Goal: Information Seeking & Learning: Find specific fact

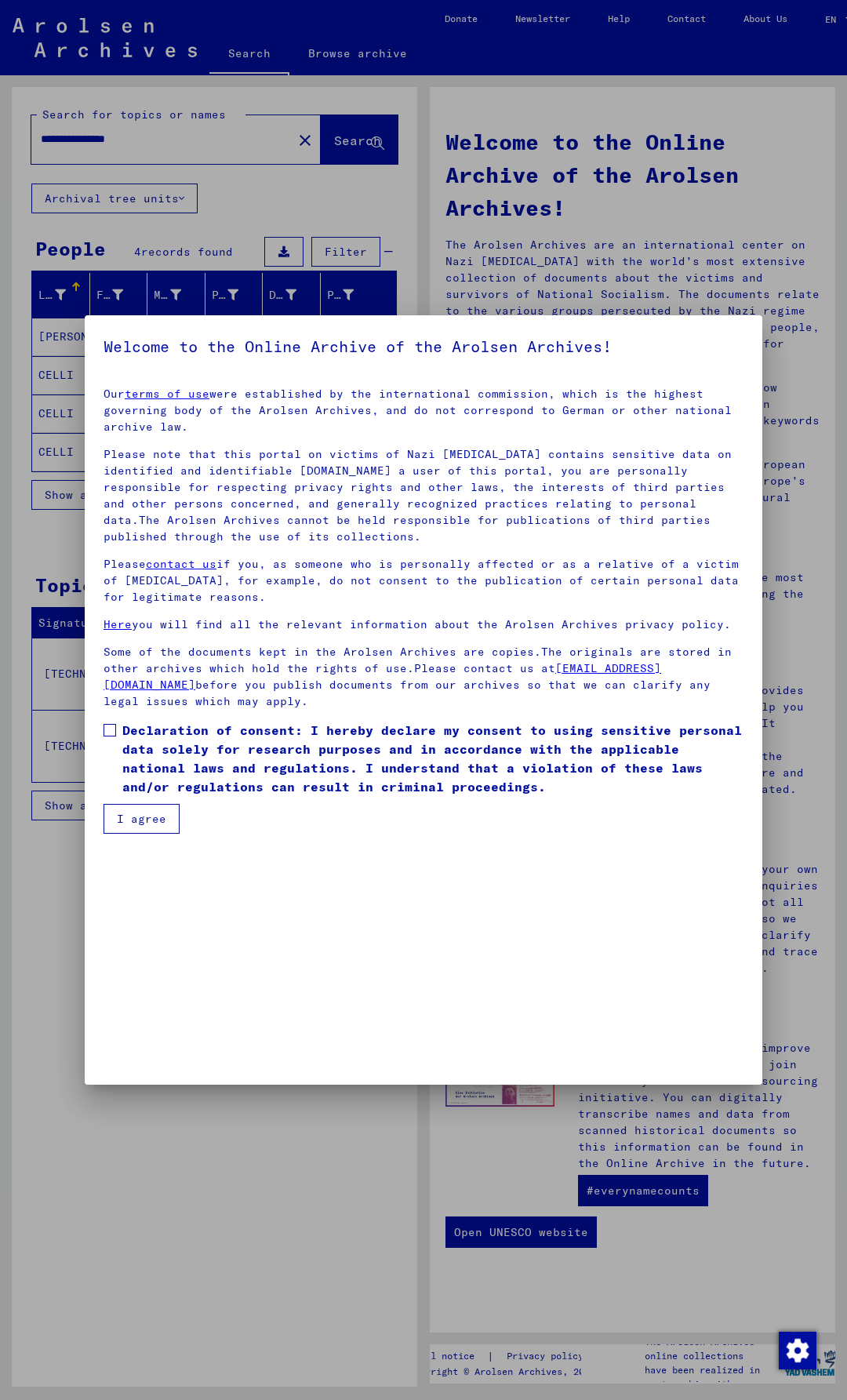
click at [108, 729] on span at bounding box center [109, 730] width 12 height 12
click at [135, 822] on button "I agree" at bounding box center [141, 818] width 76 height 29
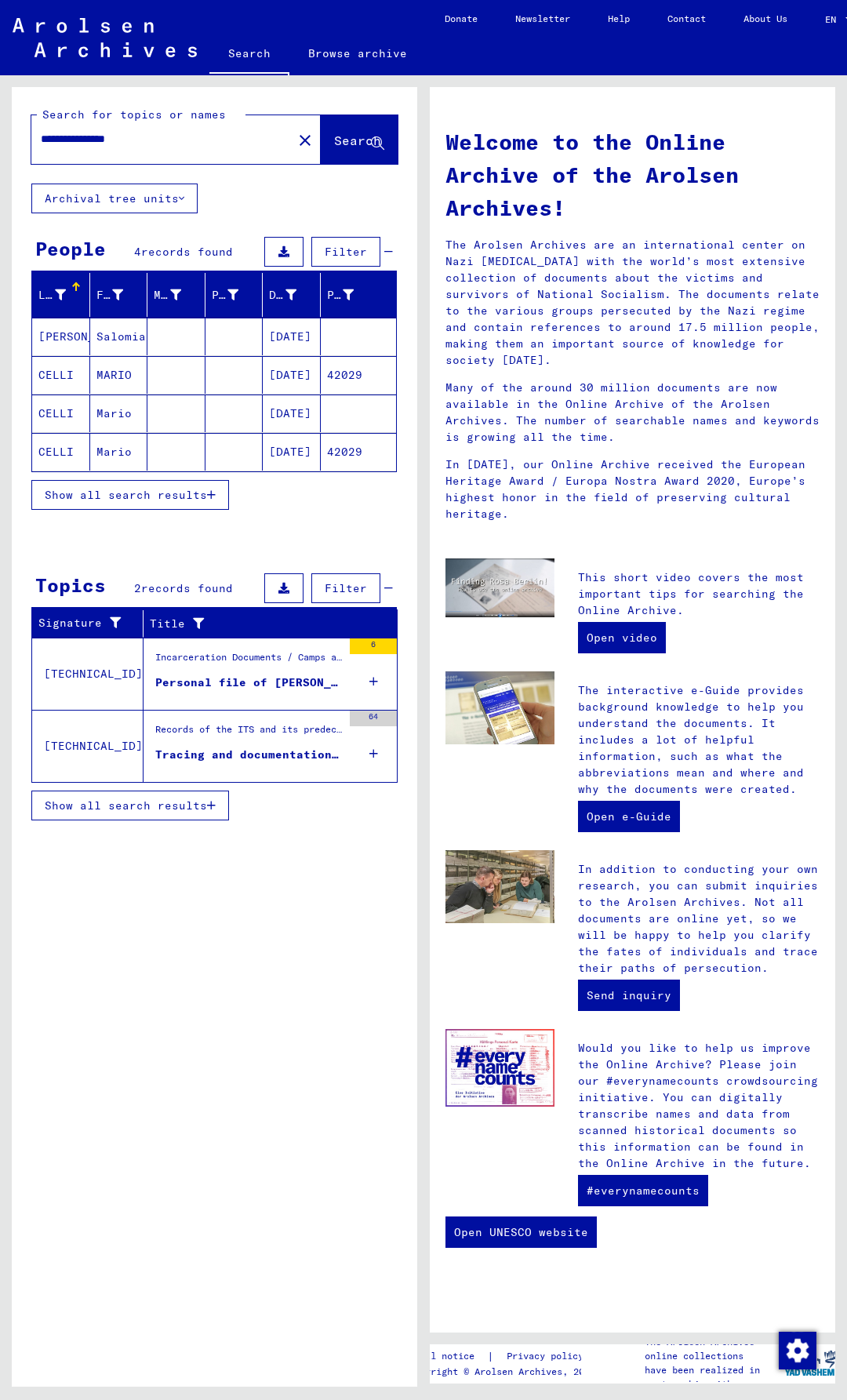
click at [45, 371] on mat-cell "CELLI" at bounding box center [61, 375] width 58 height 38
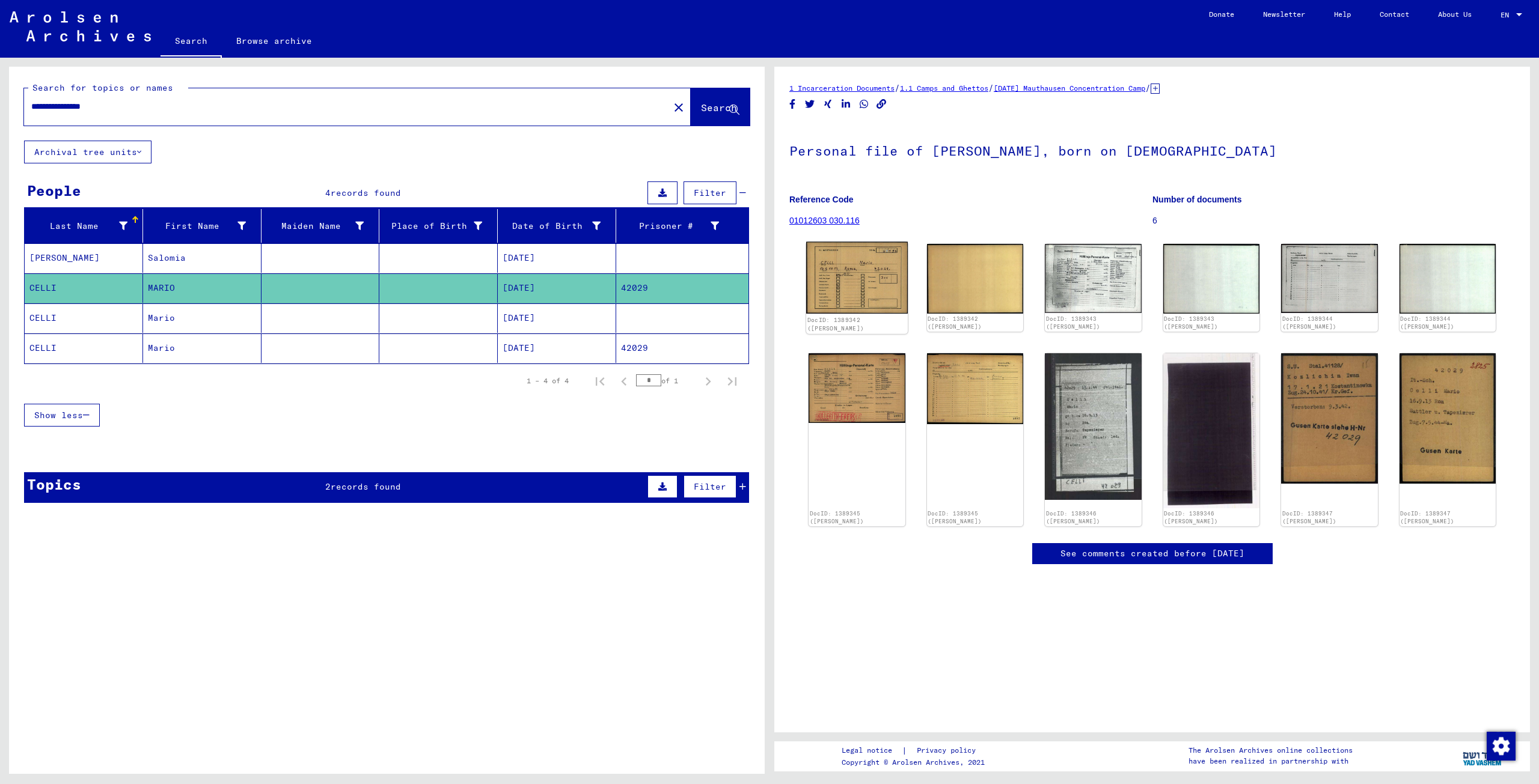
click at [649, 284] on img at bounding box center [857, 278] width 102 height 71
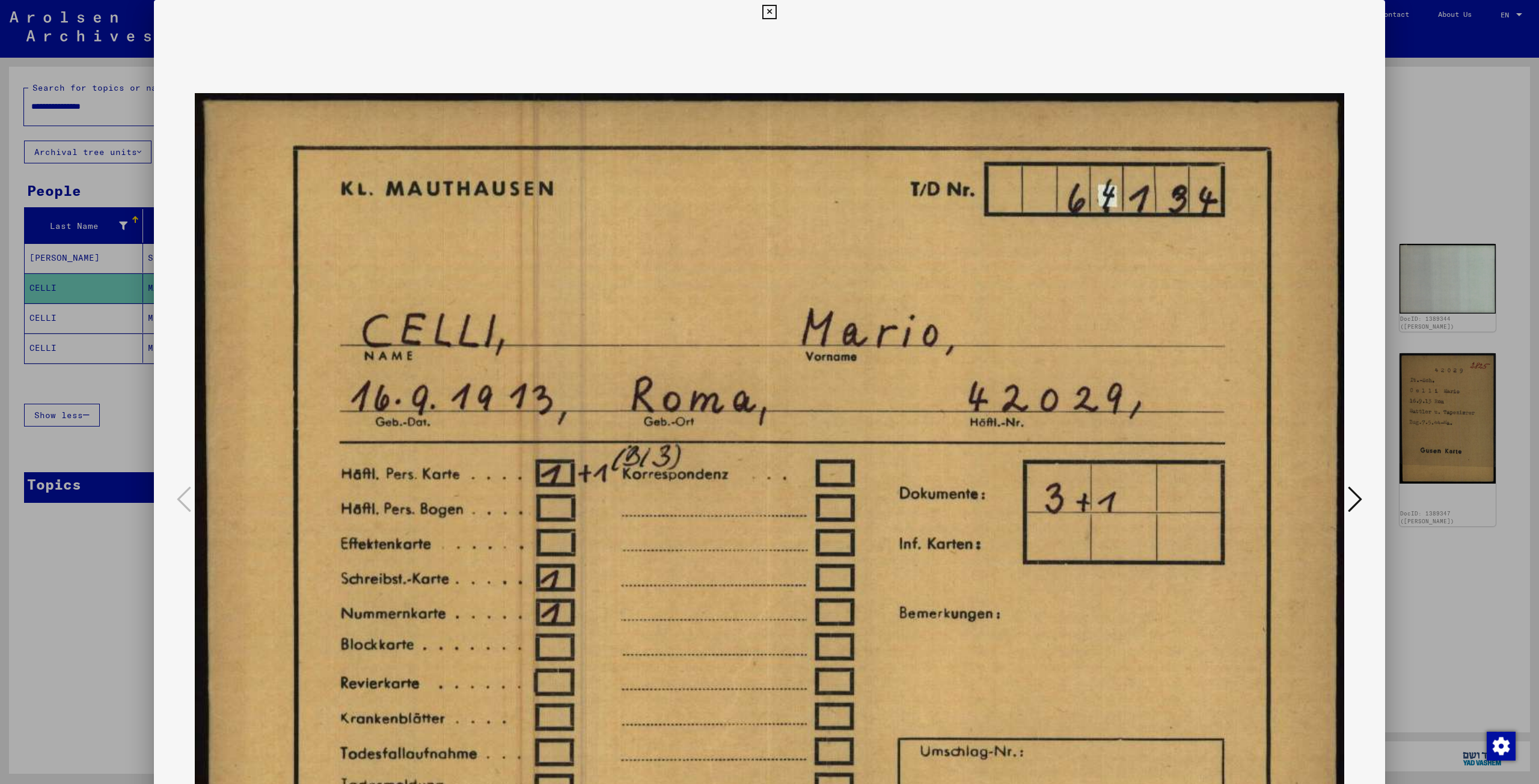
click at [649, 500] on icon at bounding box center [1355, 499] width 15 height 29
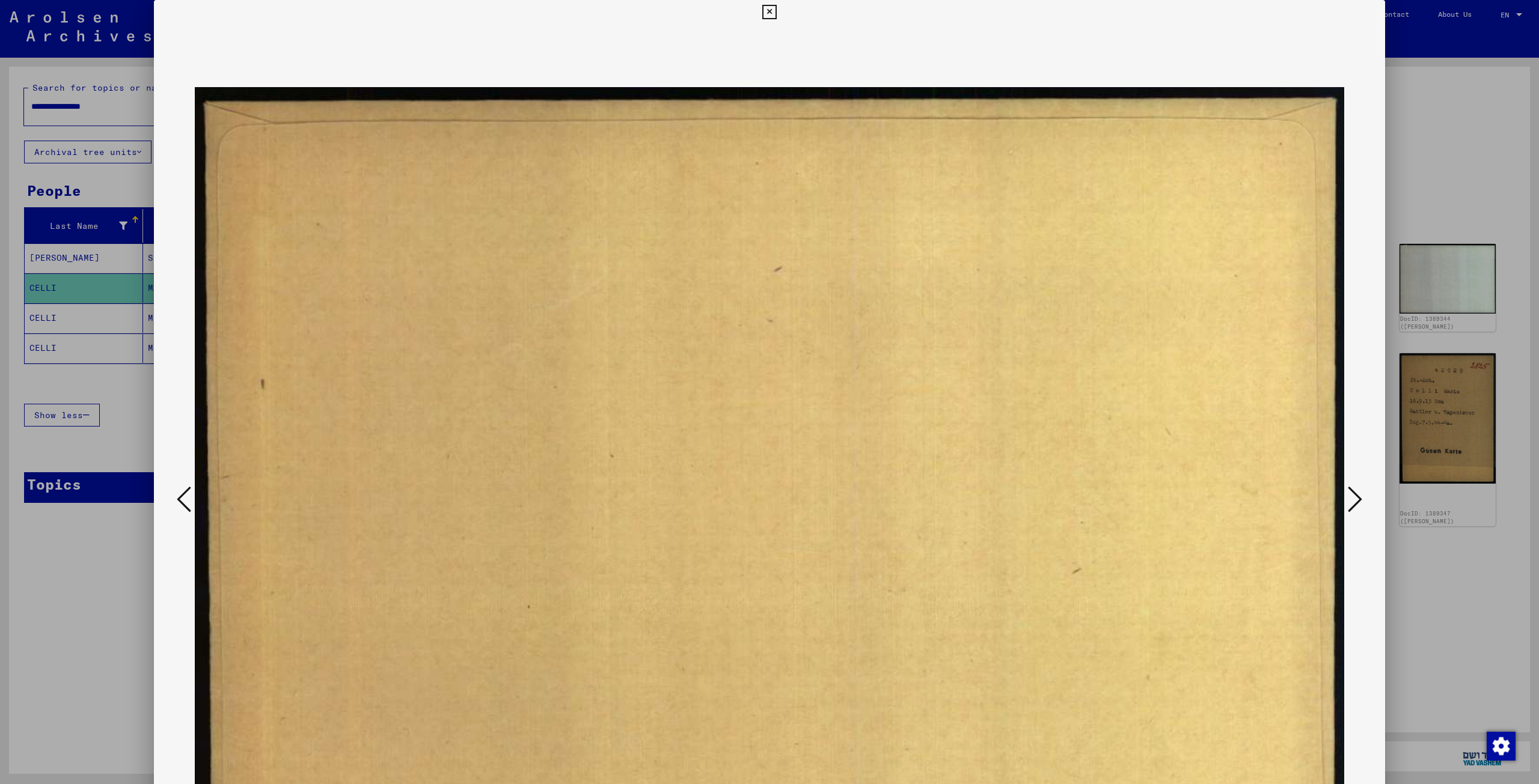
click at [649, 500] on icon at bounding box center [1355, 499] width 15 height 29
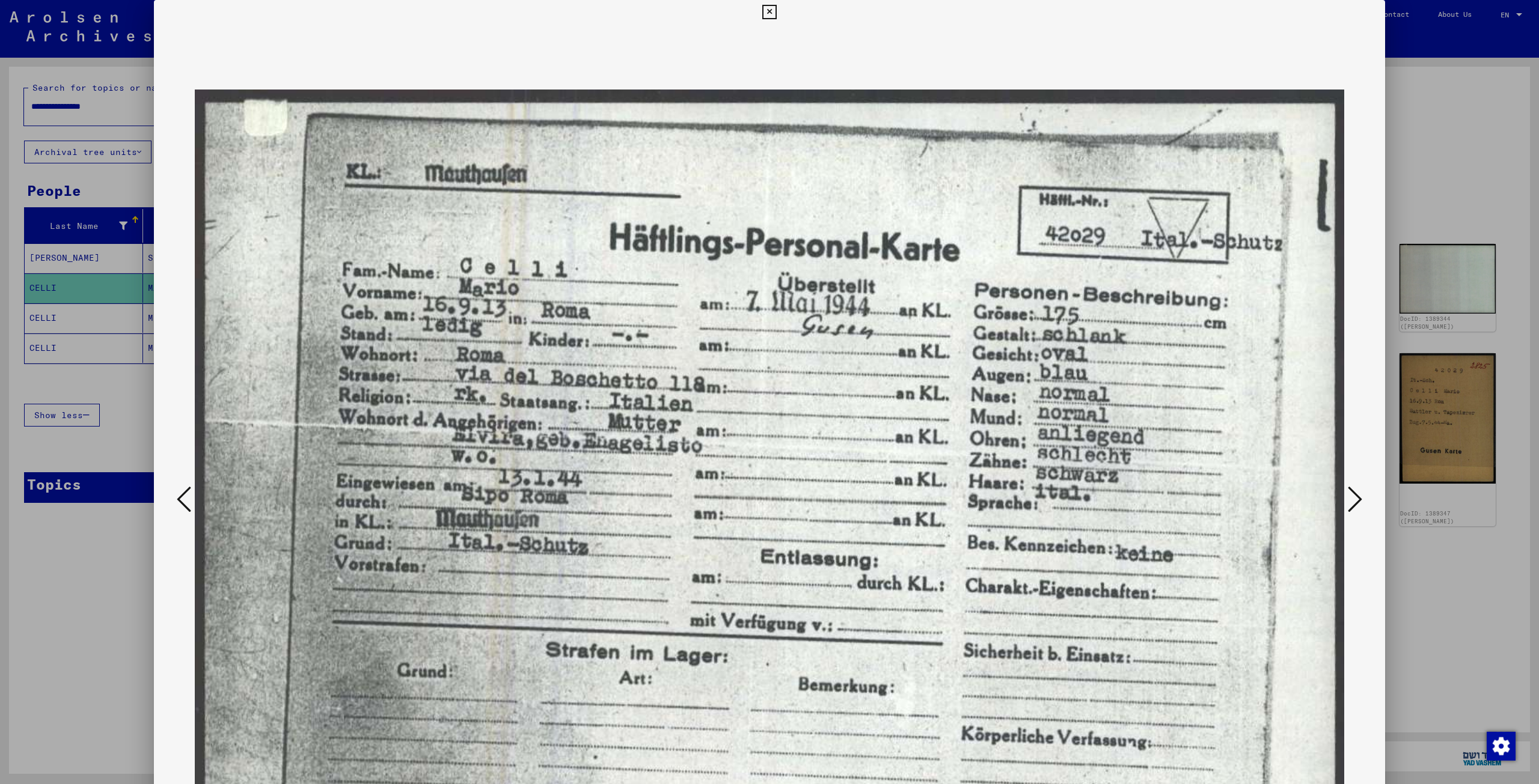
click at [649, 502] on icon at bounding box center [1355, 499] width 15 height 29
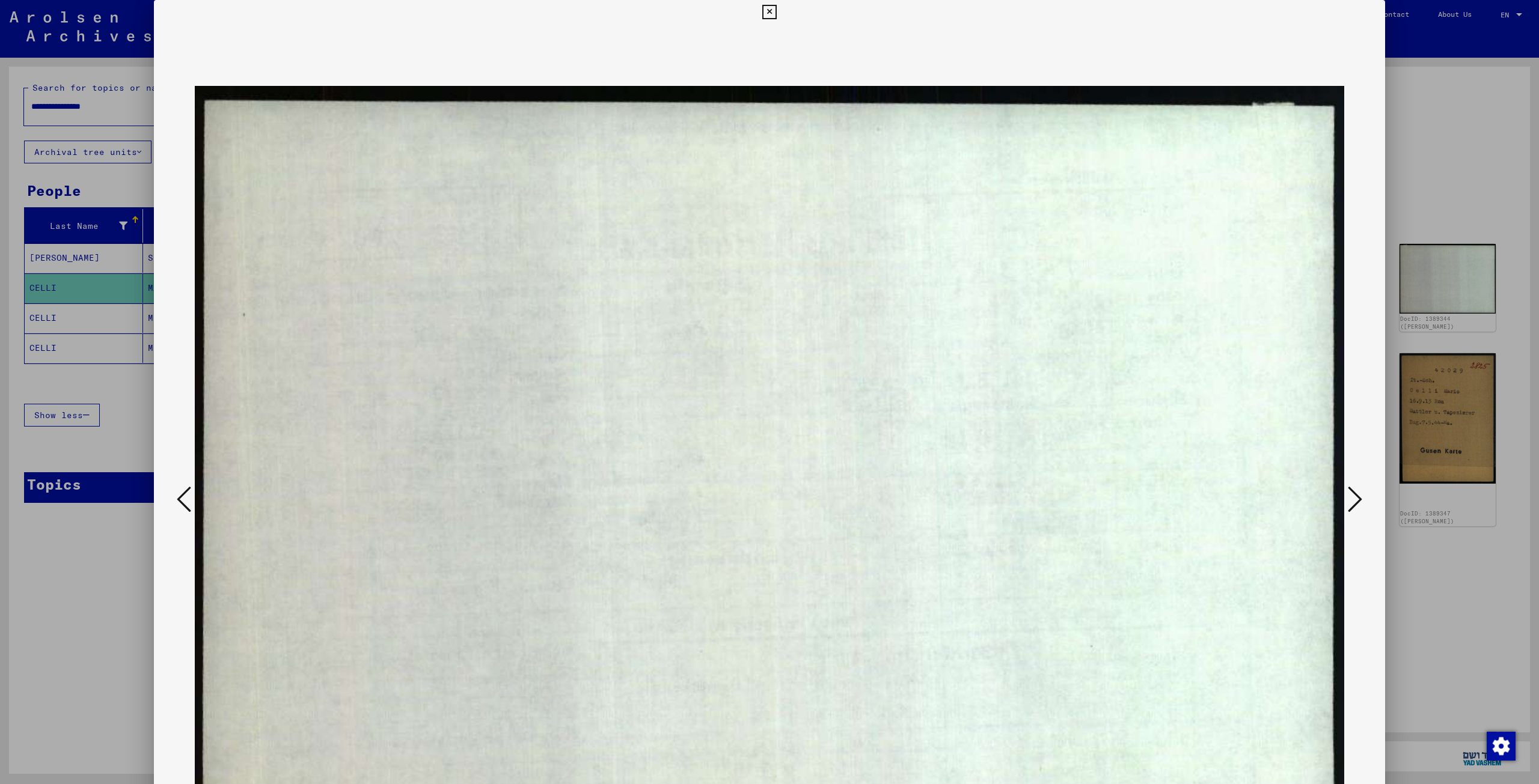
click at [649, 502] on icon at bounding box center [1355, 499] width 15 height 29
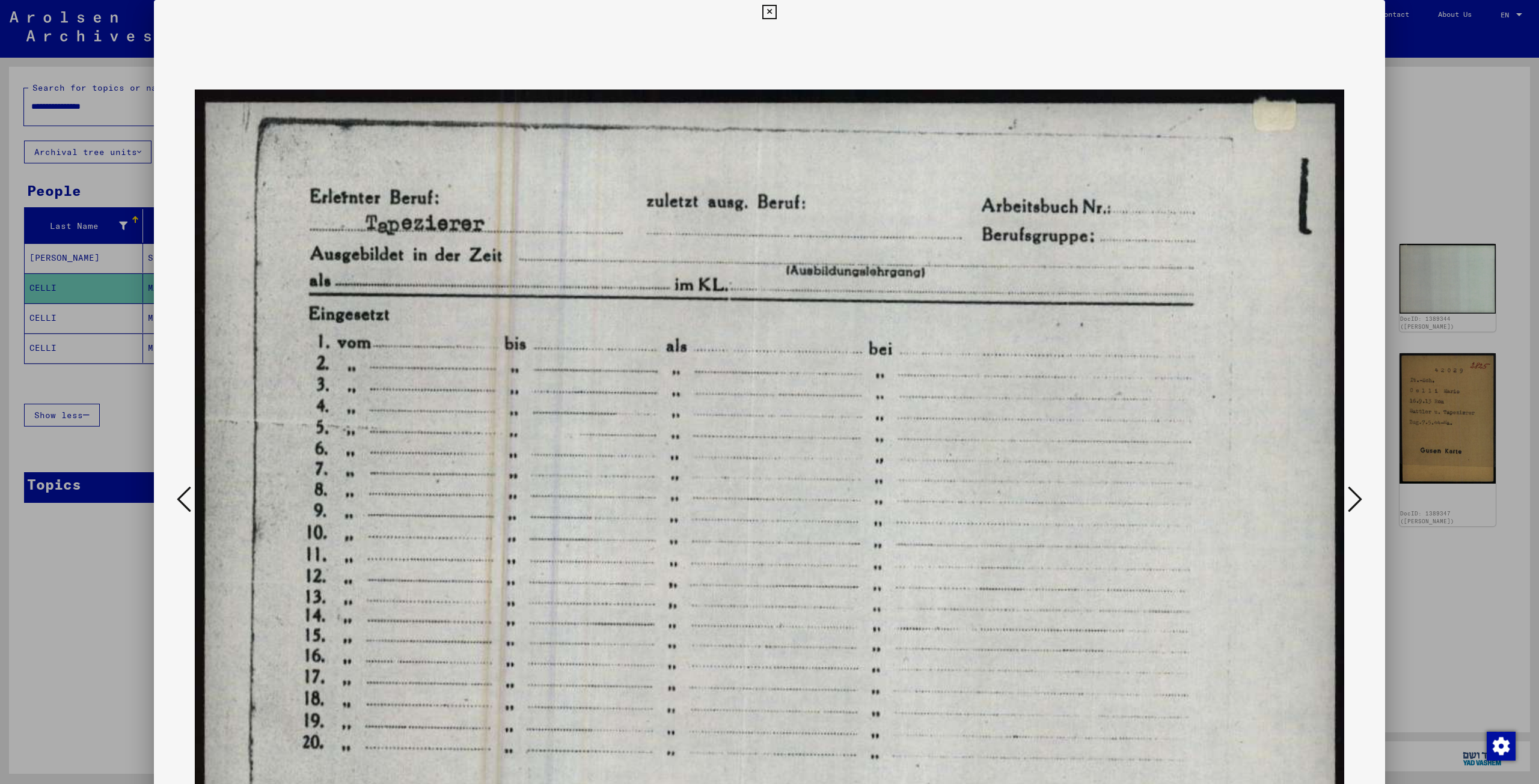
click at [649, 497] on icon at bounding box center [1355, 499] width 15 height 29
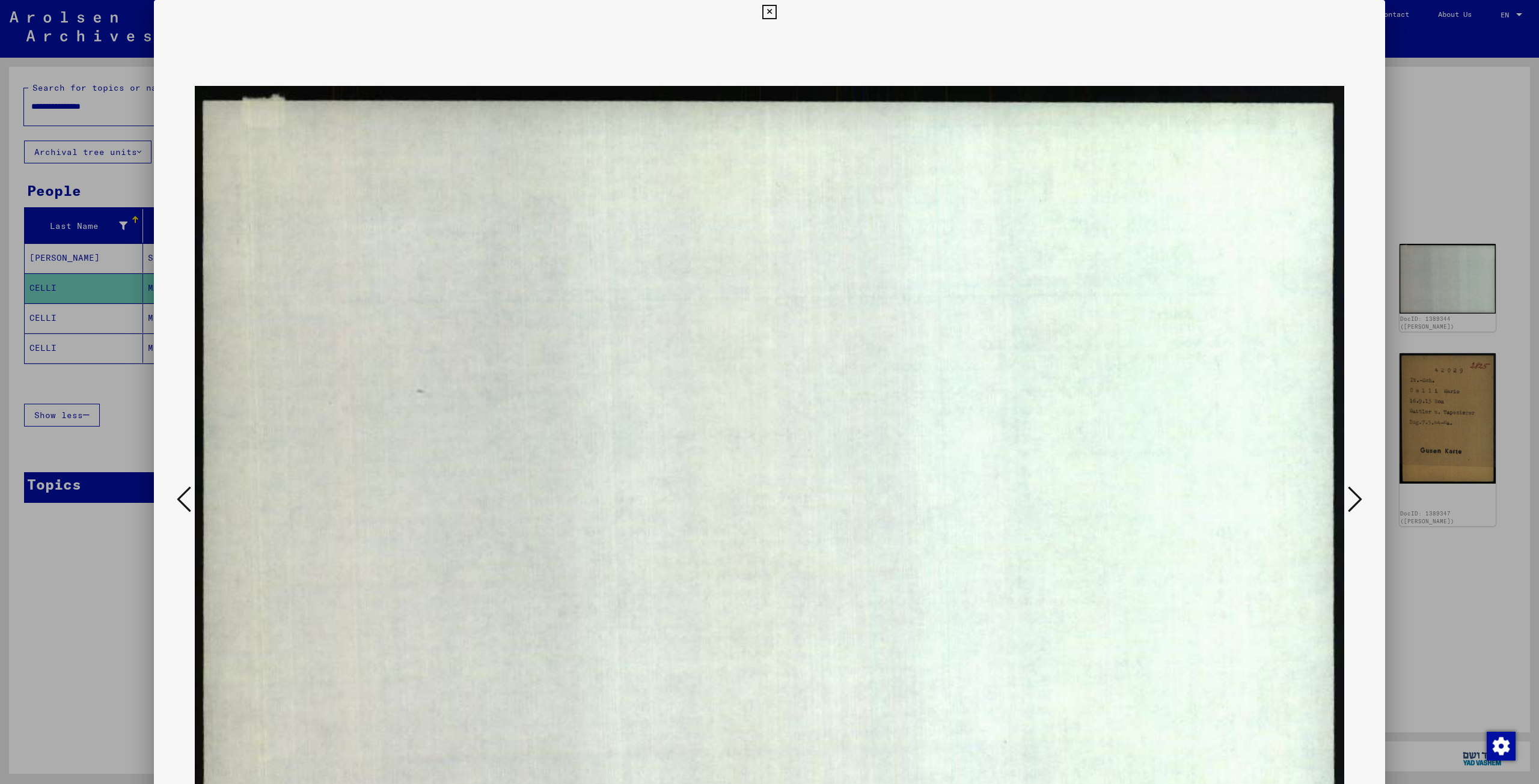
click at [649, 497] on icon at bounding box center [1355, 499] width 15 height 29
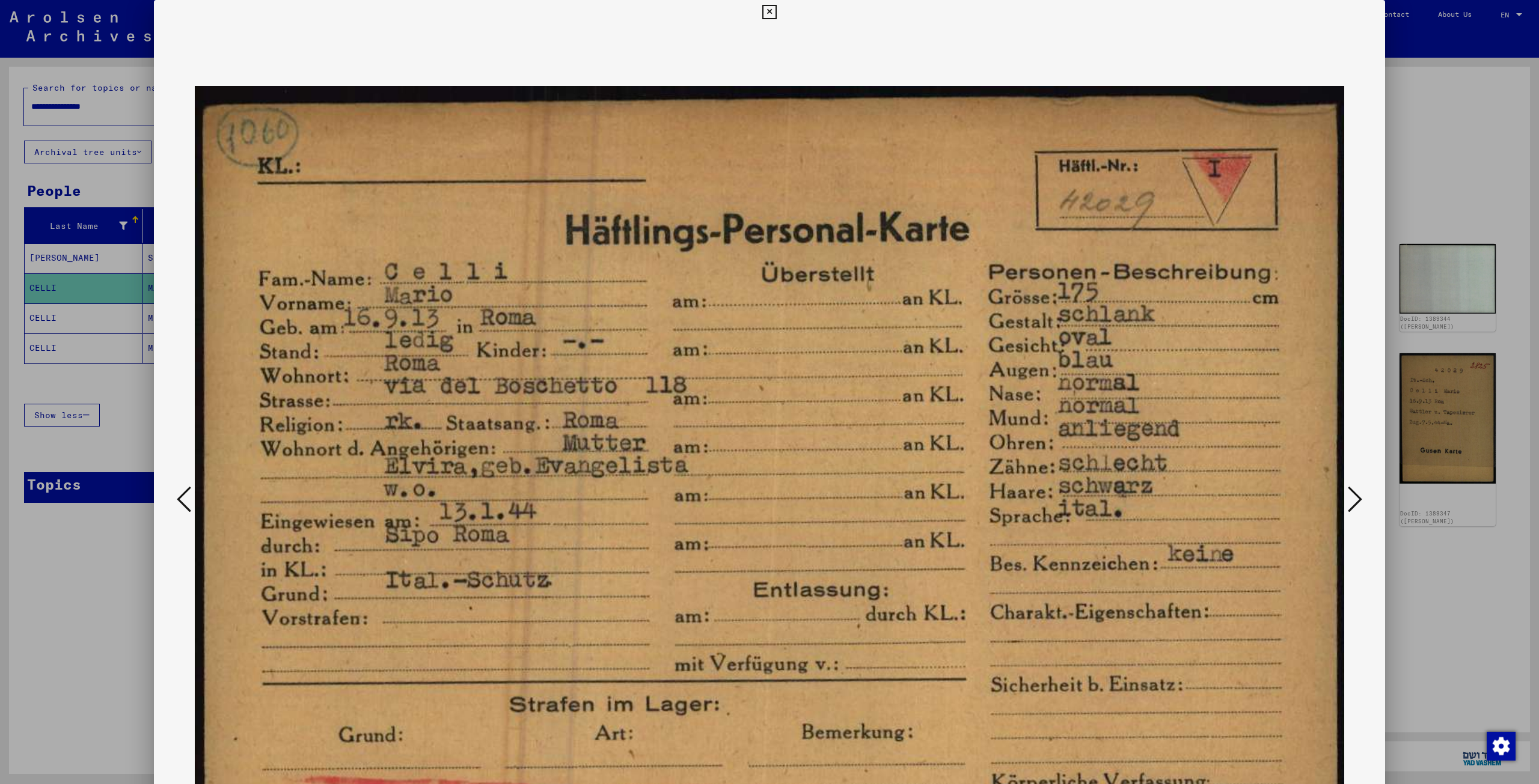
click at [649, 502] on icon at bounding box center [1355, 499] width 15 height 29
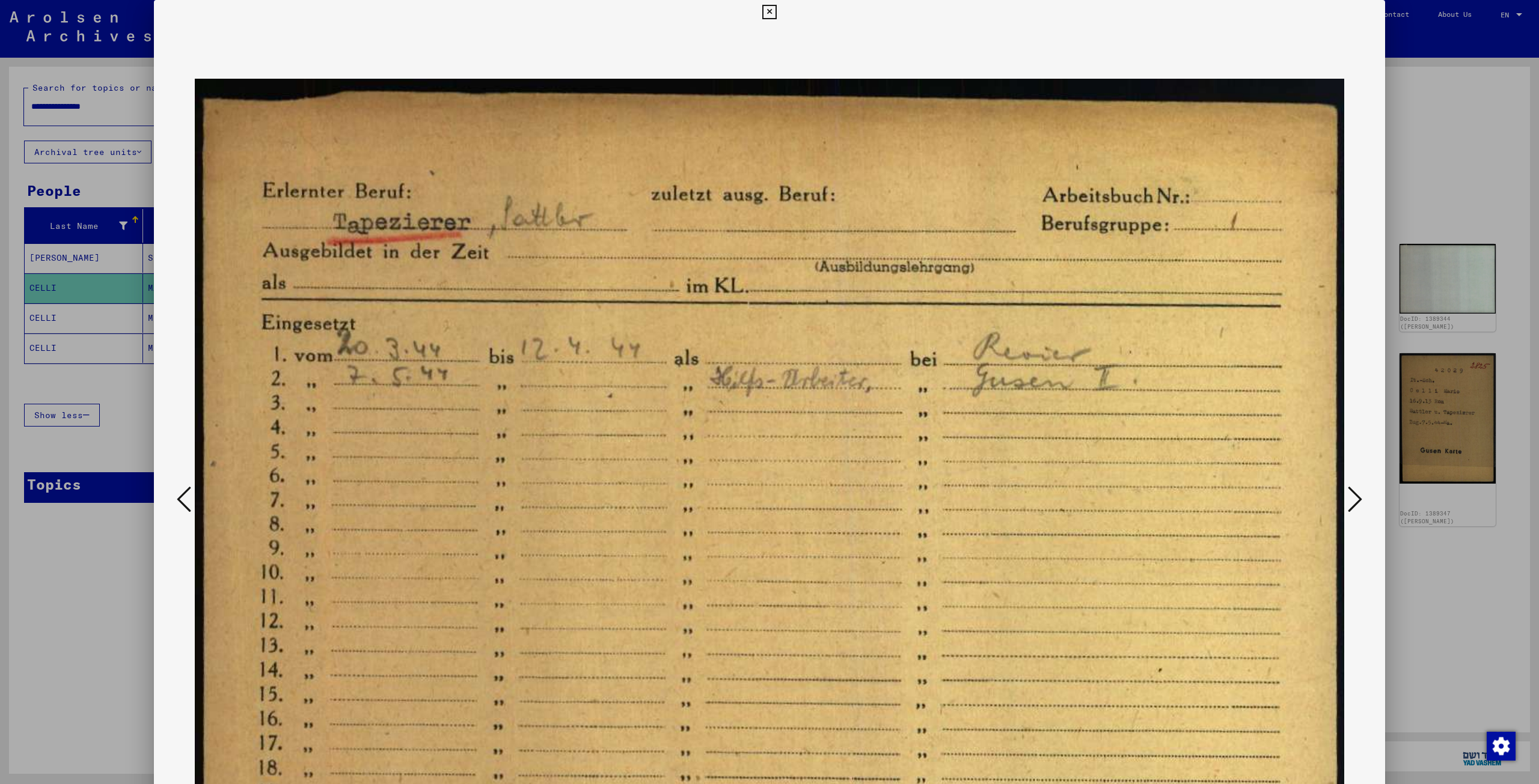
click at [649, 497] on icon at bounding box center [1355, 499] width 15 height 29
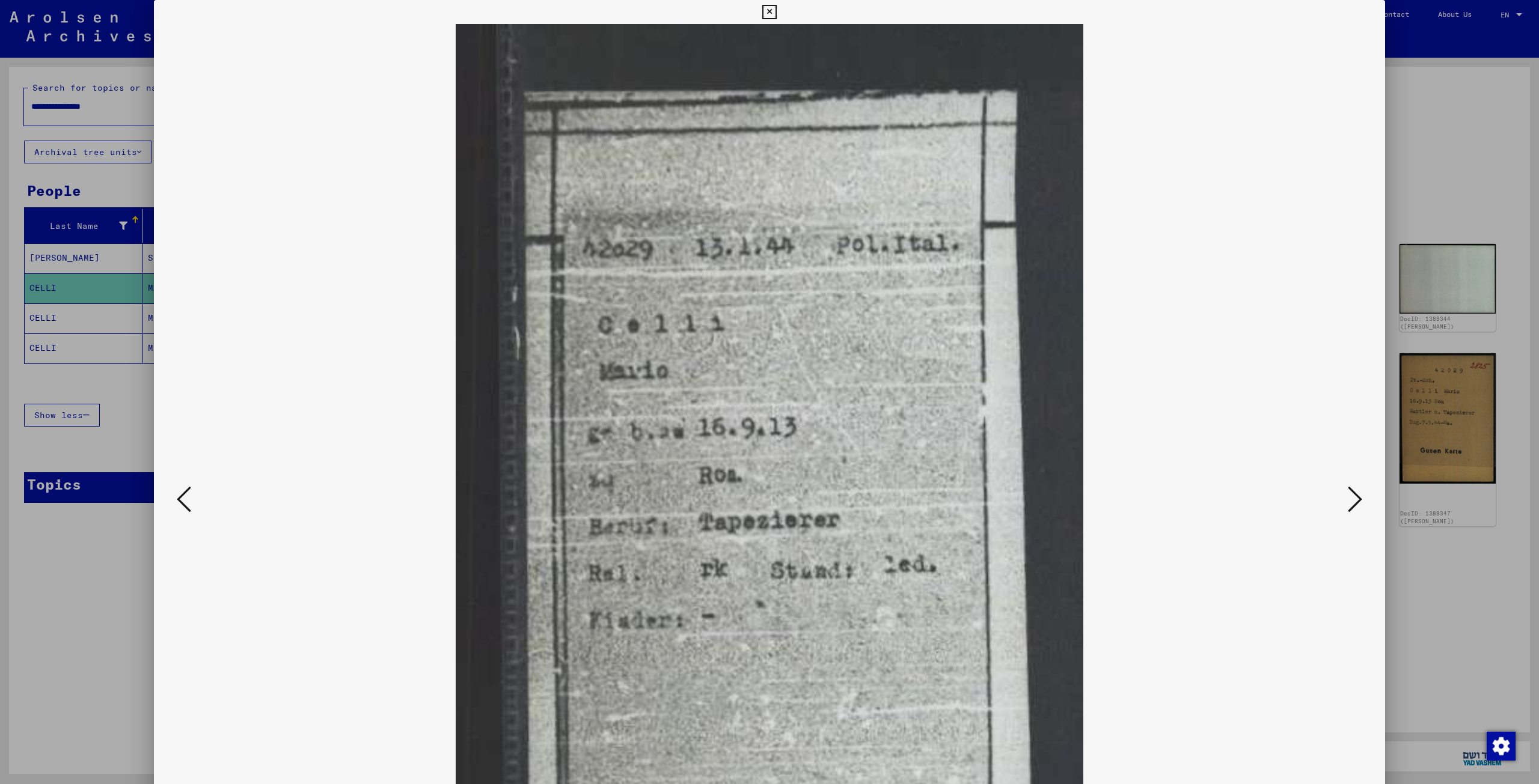
click at [649, 498] on icon at bounding box center [1355, 499] width 15 height 29
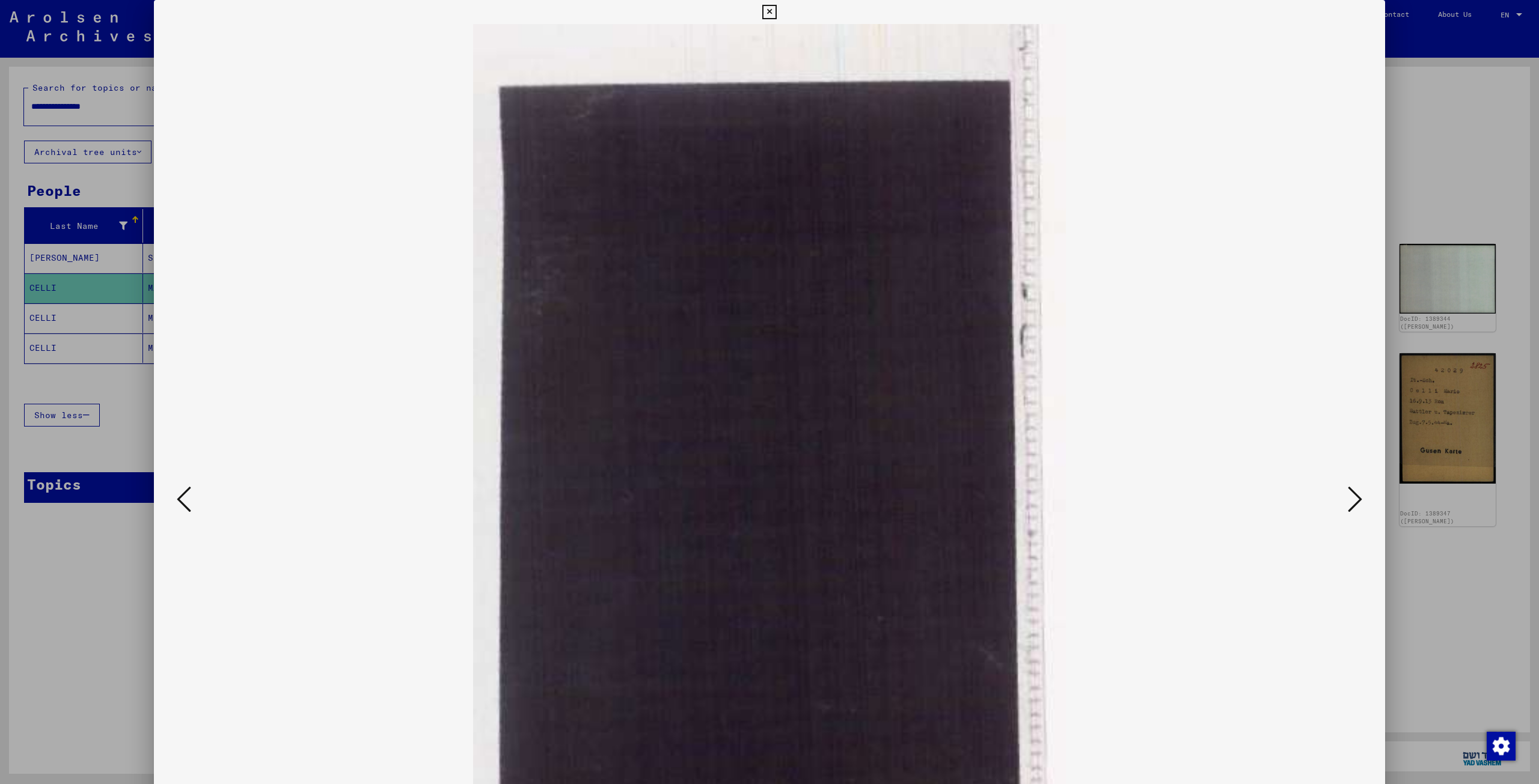
click at [649, 495] on button at bounding box center [1355, 499] width 22 height 34
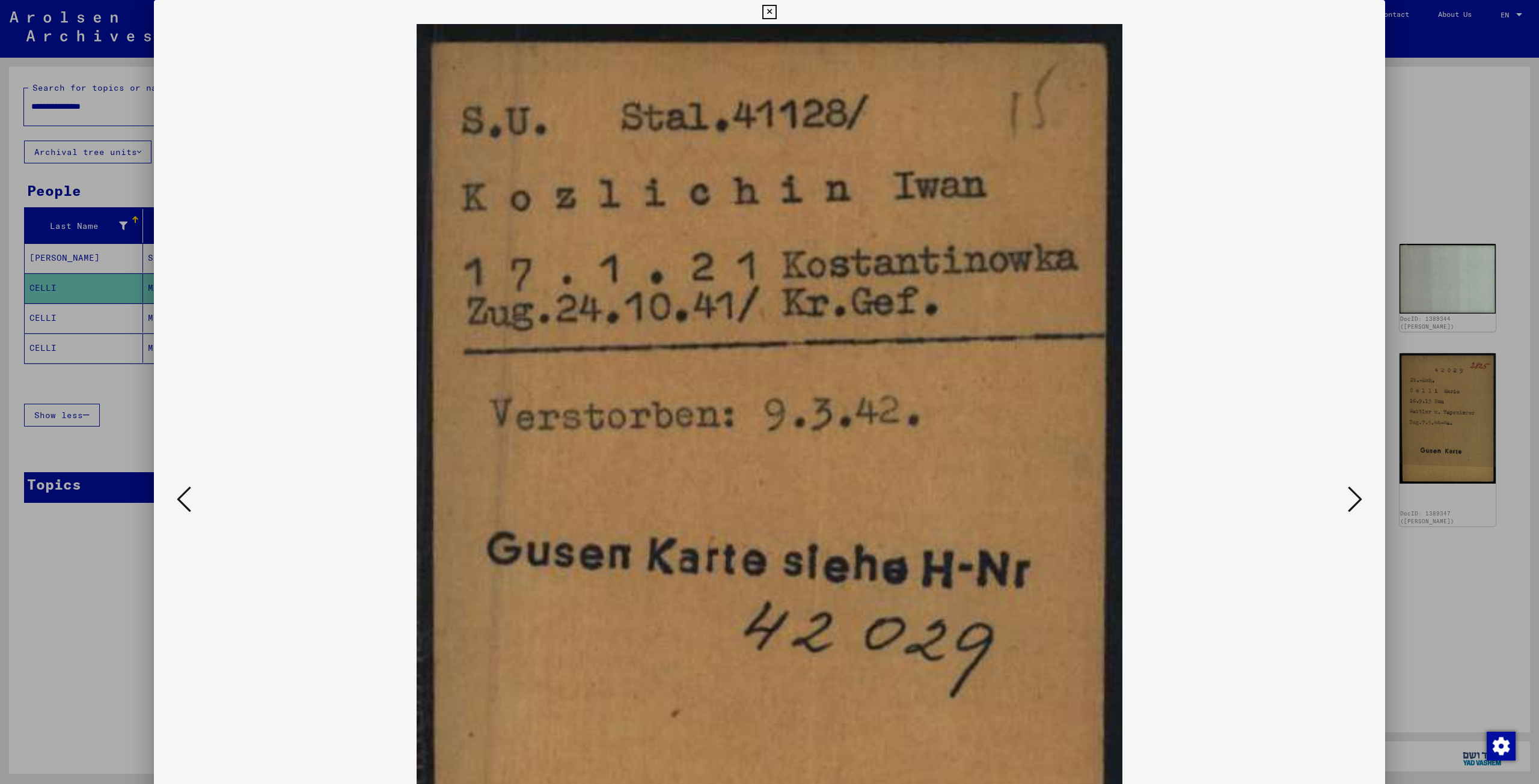
drag, startPoint x: 718, startPoint y: 418, endPoint x: 191, endPoint y: 497, distance: 532.9
click at [191, 497] on button at bounding box center [184, 499] width 22 height 34
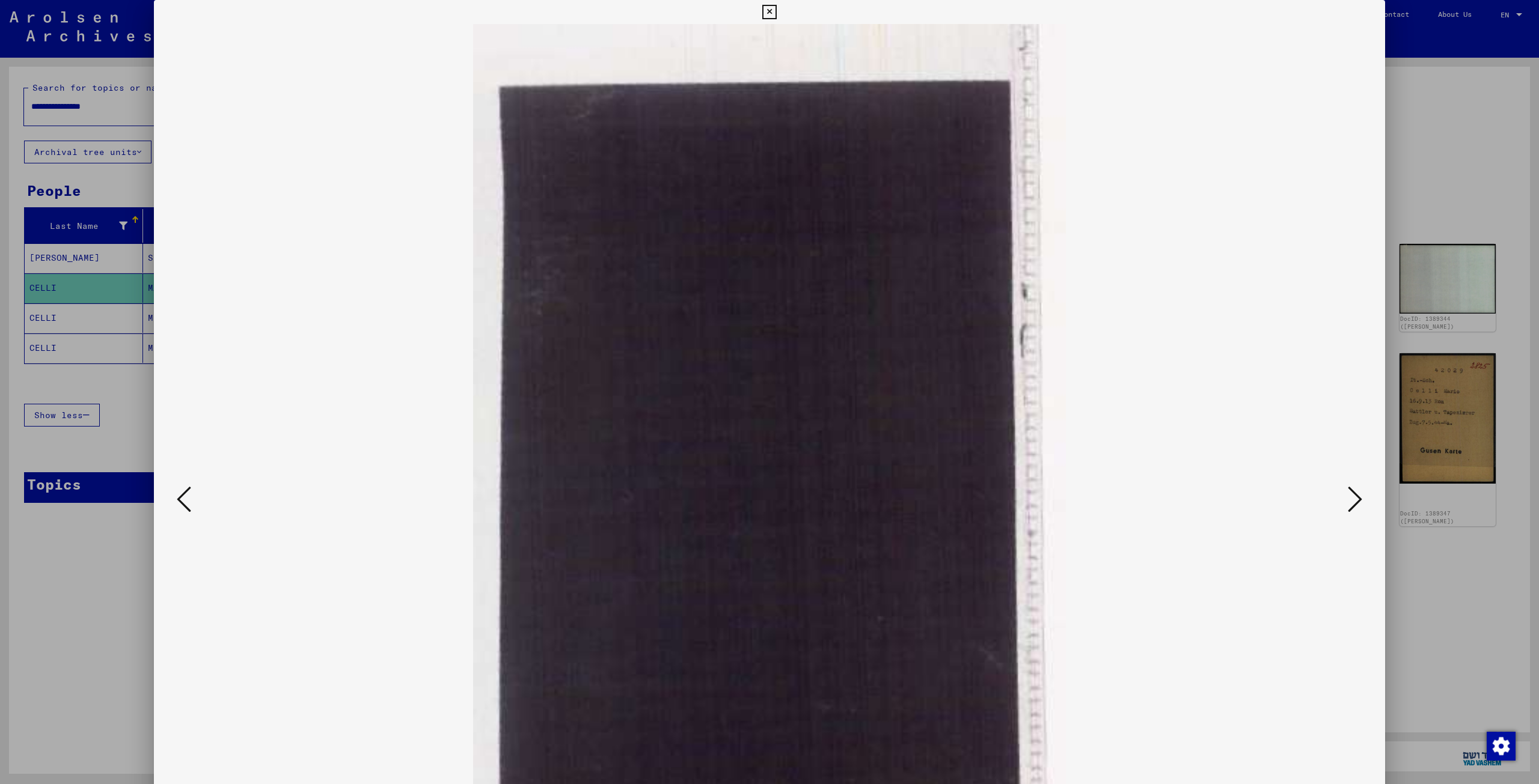
click at [183, 497] on icon at bounding box center [184, 499] width 15 height 29
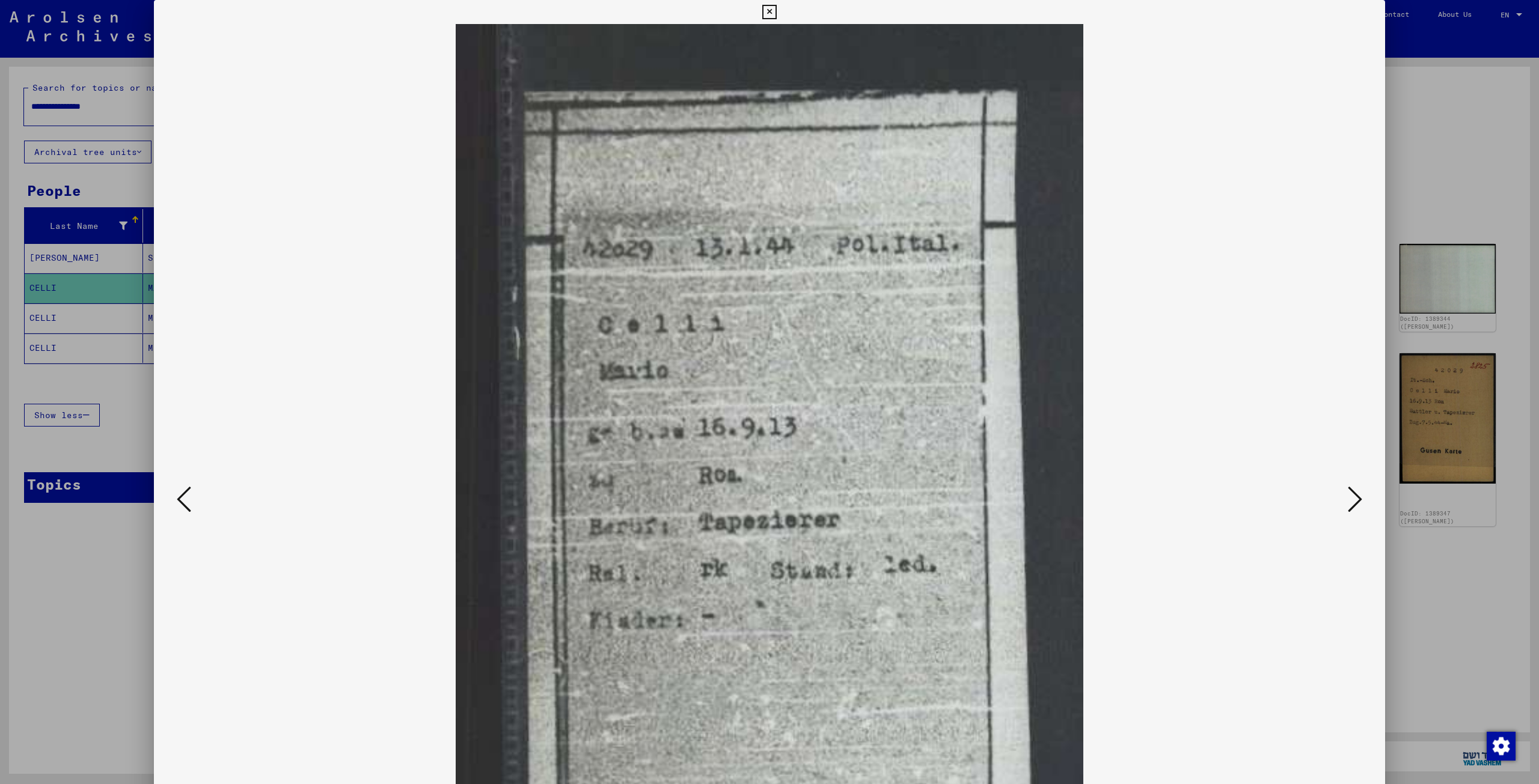
click at [649, 489] on img at bounding box center [769, 500] width 1149 height 952
click at [649, 497] on icon at bounding box center [1355, 499] width 15 height 29
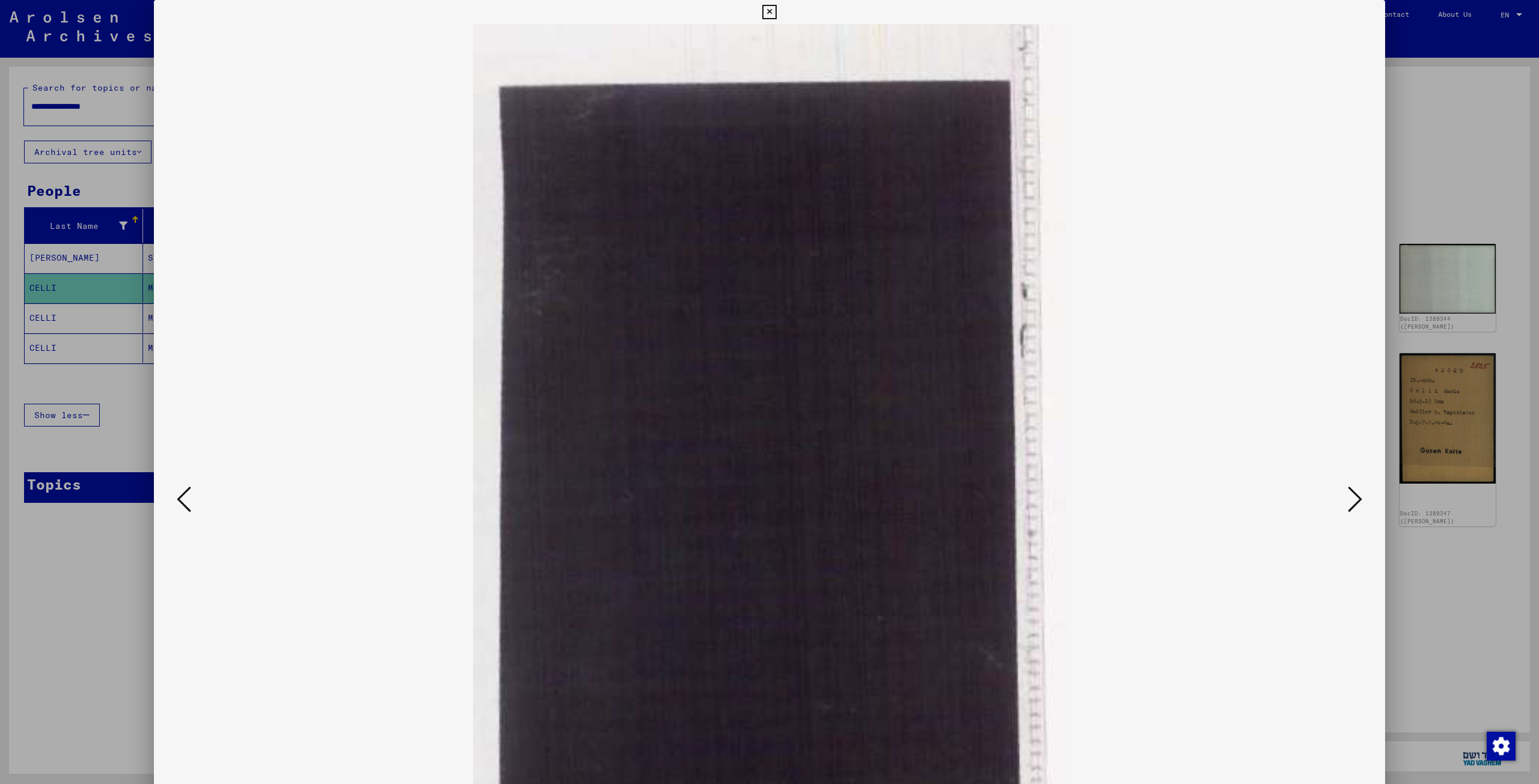
click at [649, 497] on icon at bounding box center [1355, 499] width 15 height 29
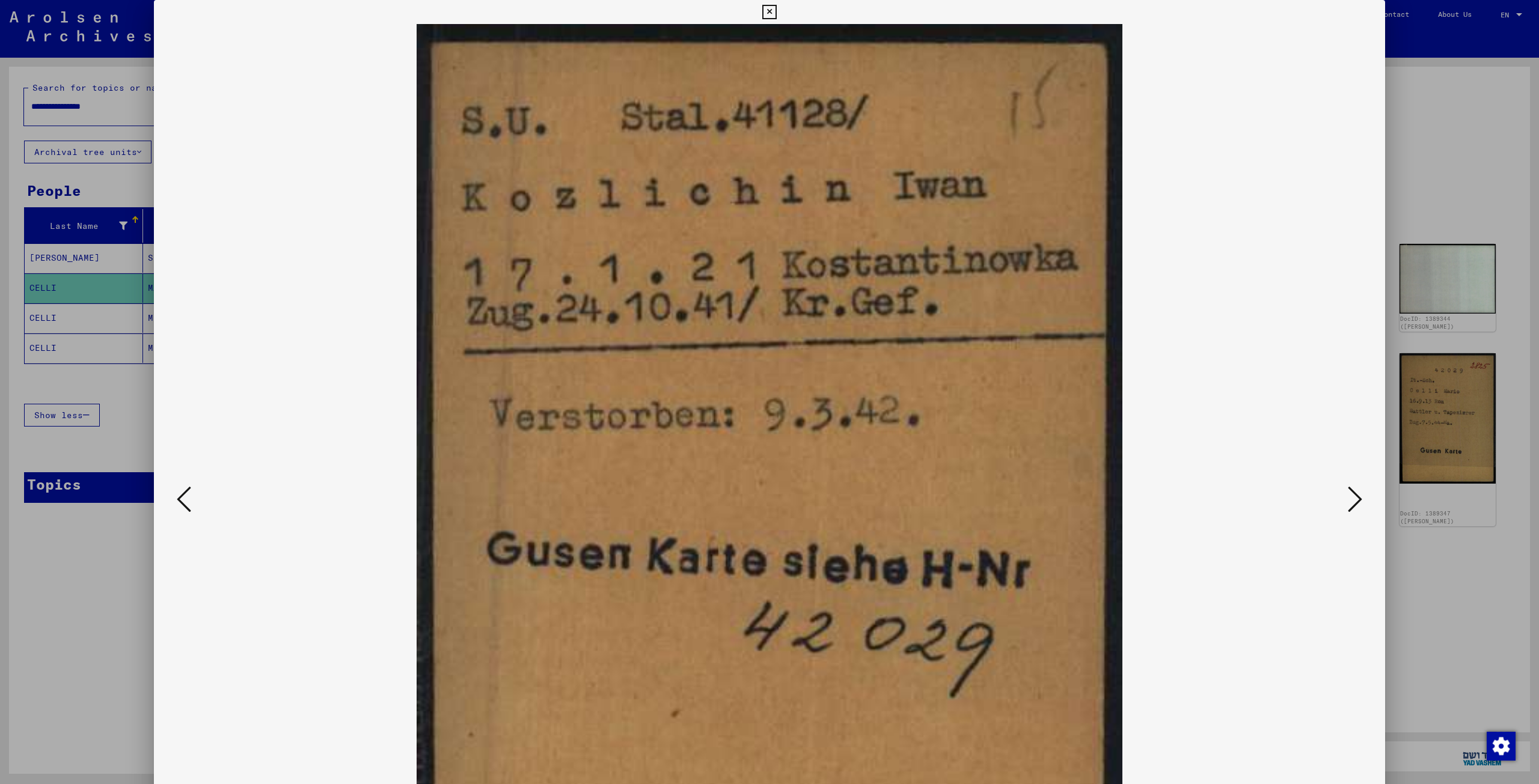
click at [649, 499] on icon at bounding box center [1355, 499] width 15 height 29
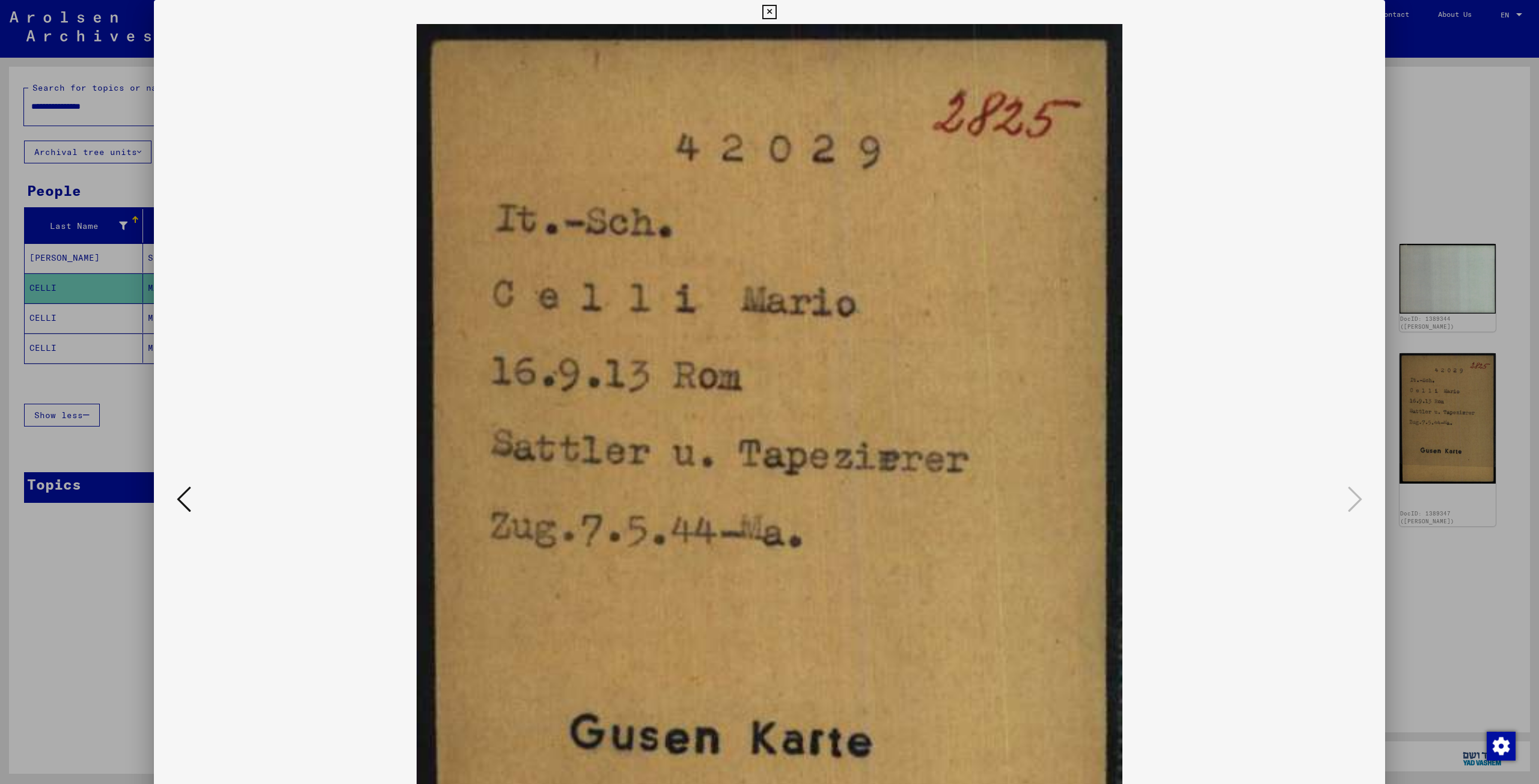
click at [649, 12] on icon at bounding box center [768, 12] width 14 height 15
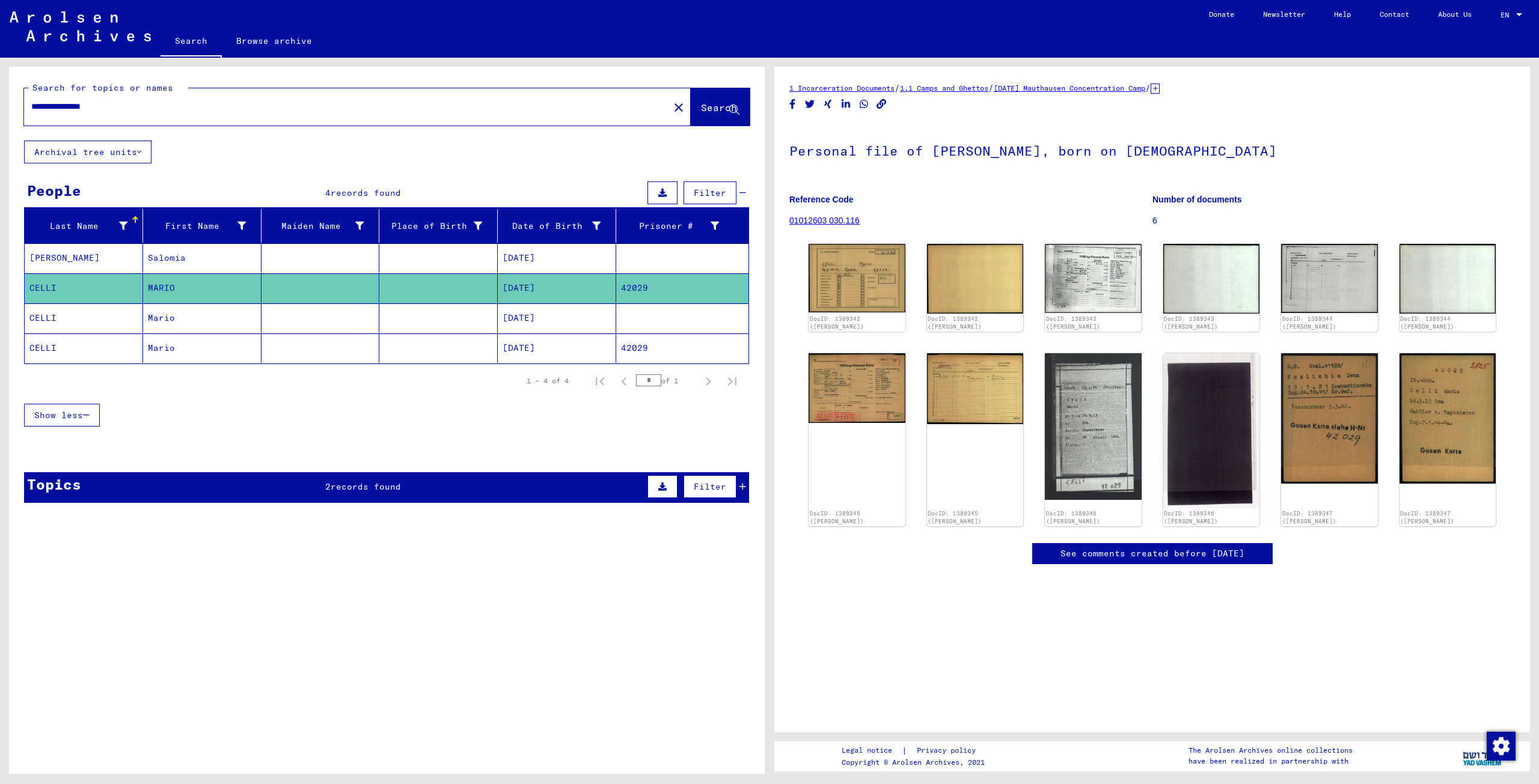
click at [37, 314] on mat-cell "CELLI" at bounding box center [84, 318] width 118 height 30
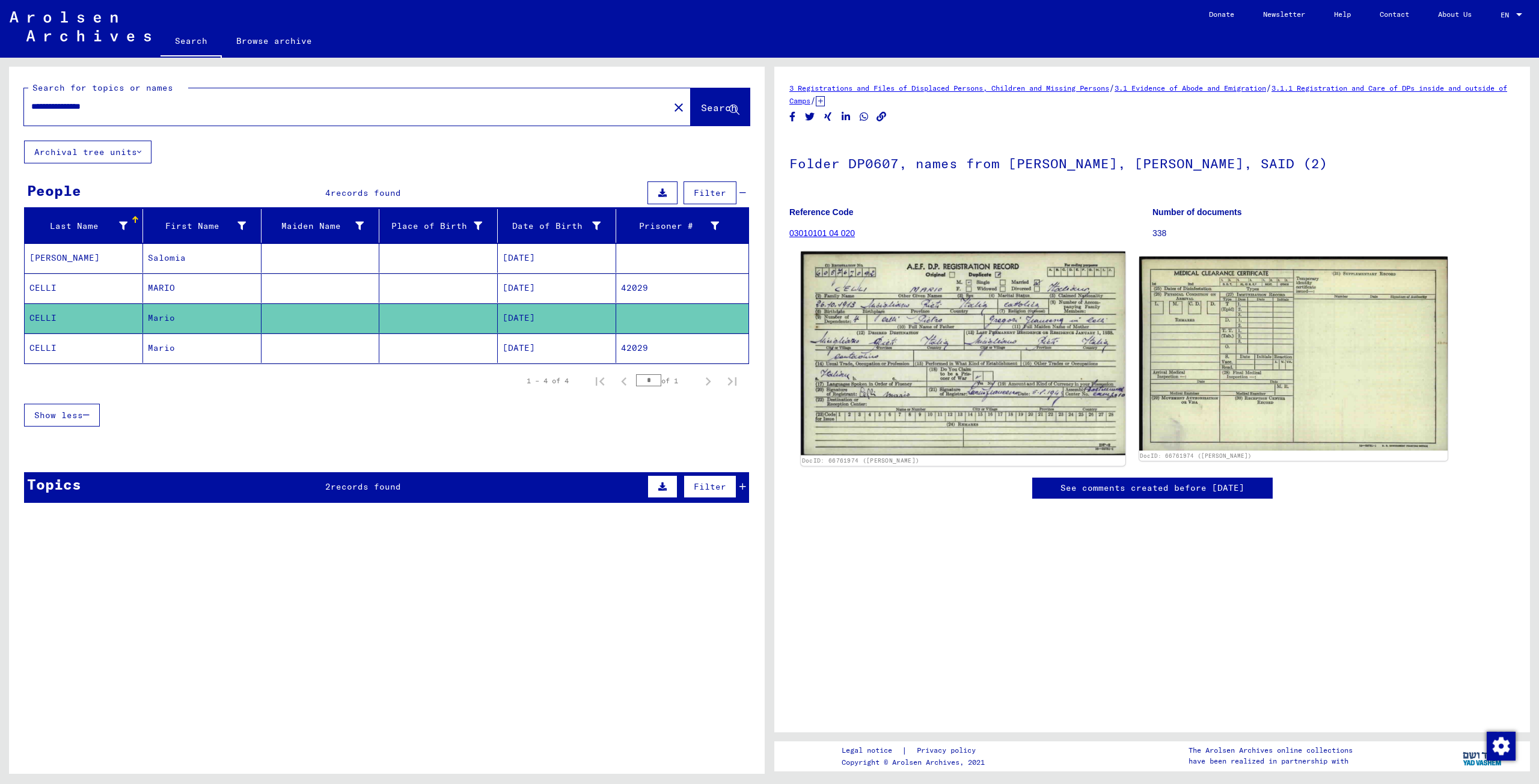
click at [649, 345] on img at bounding box center [962, 354] width 324 height 204
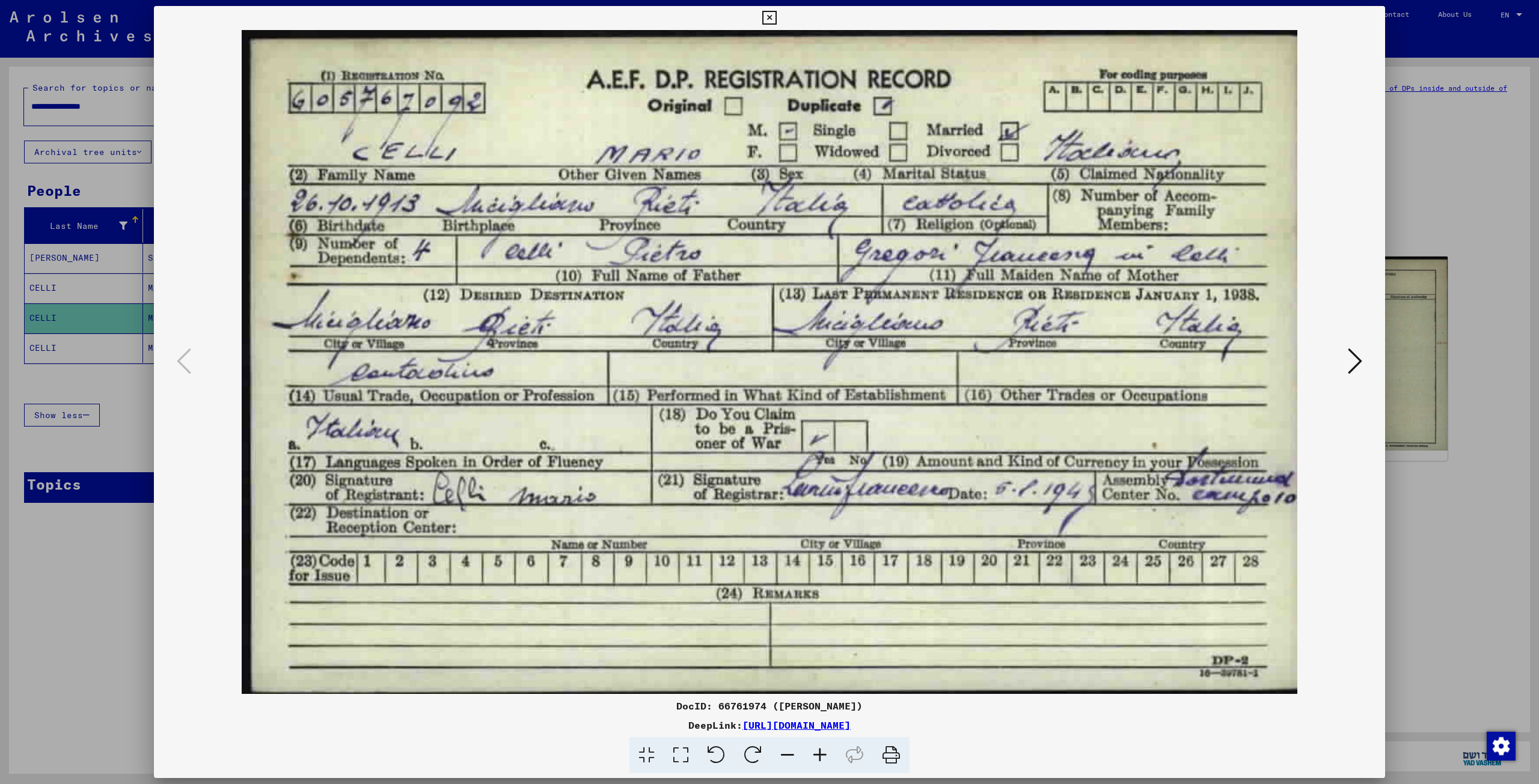
click at [649, 362] on icon at bounding box center [1355, 362] width 15 height 29
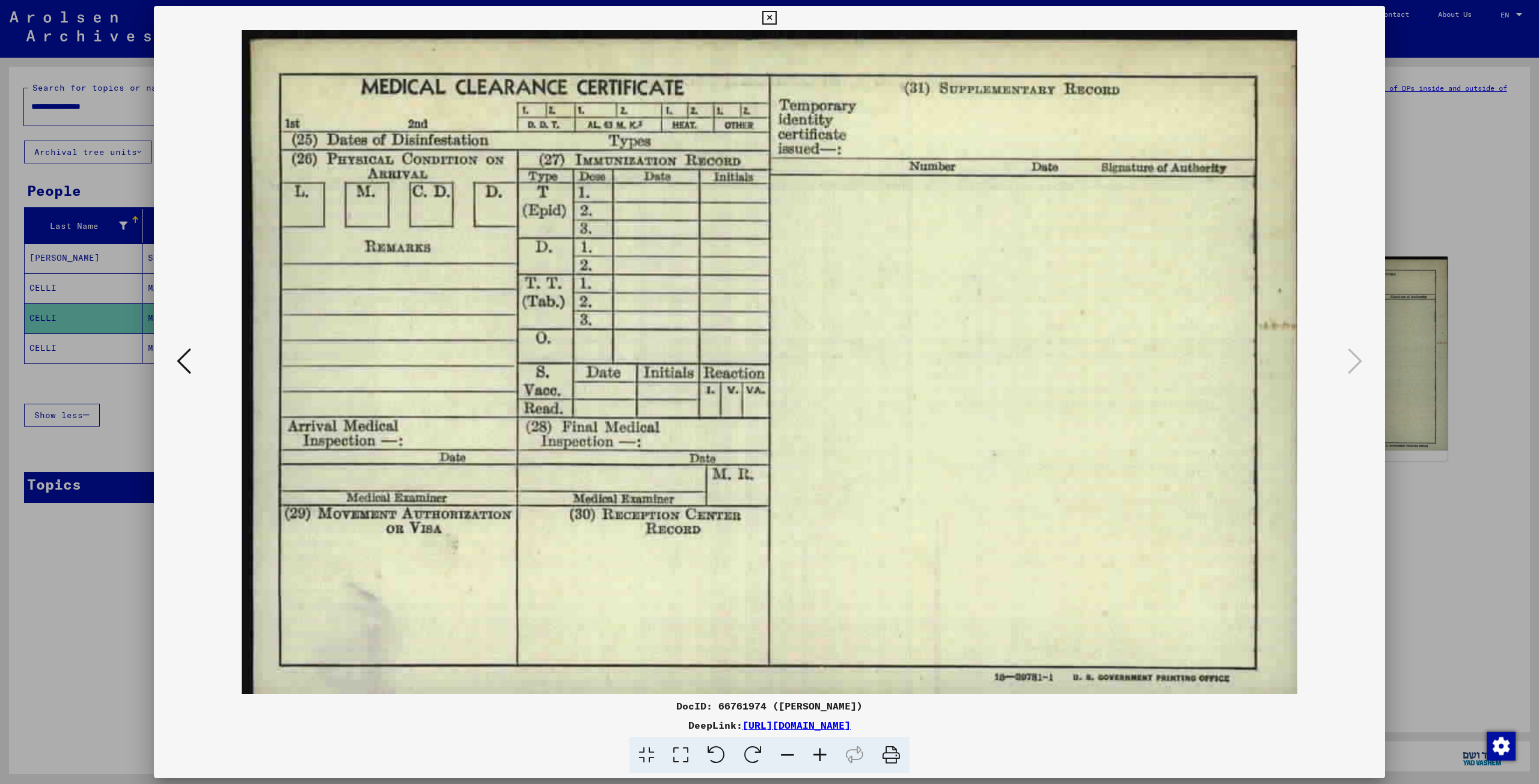
click at [649, 399] on img at bounding box center [769, 362] width 1149 height 663
click at [649, 17] on icon at bounding box center [768, 18] width 14 height 15
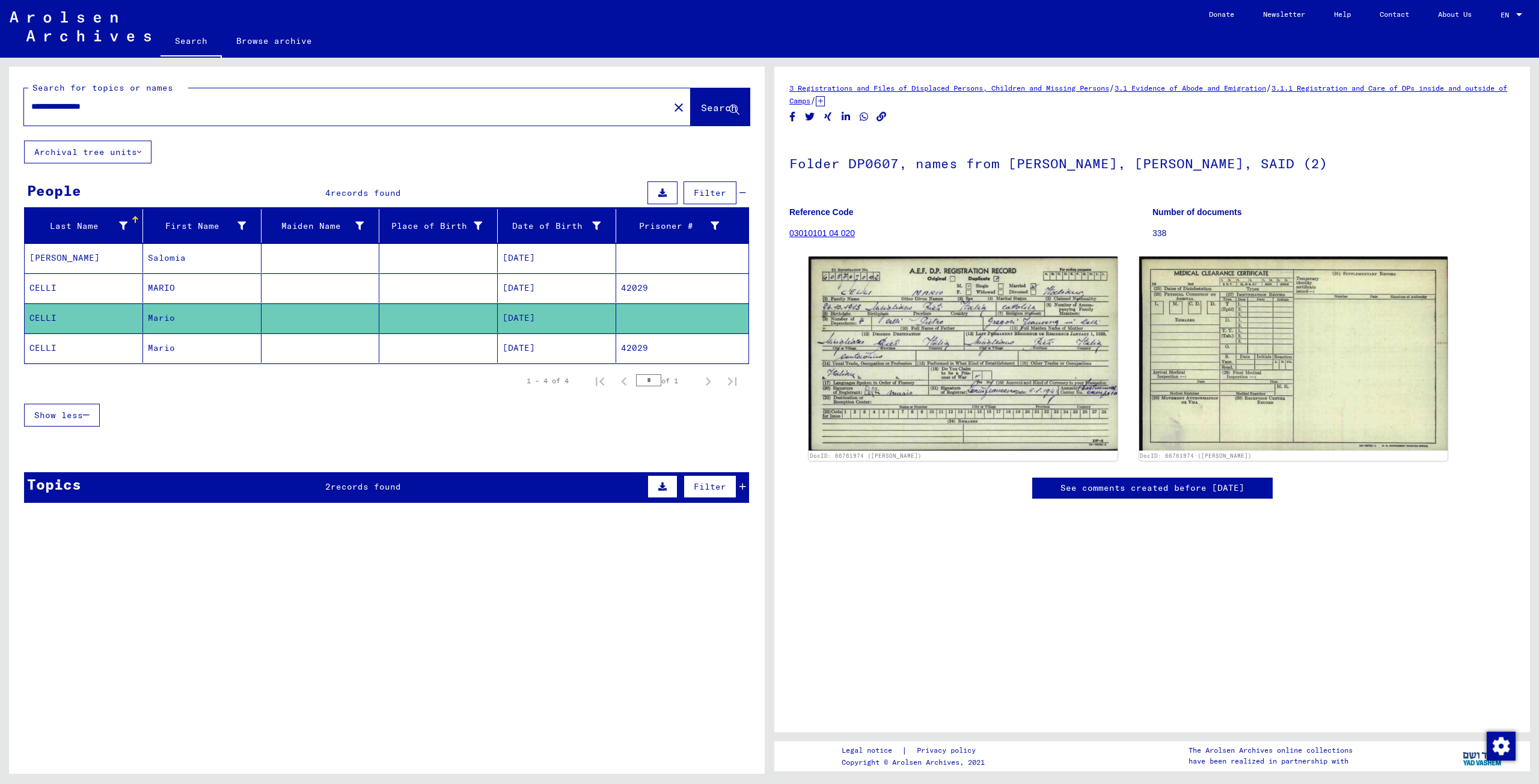
click at [42, 344] on mat-cell "CELLI" at bounding box center [84, 348] width 118 height 30
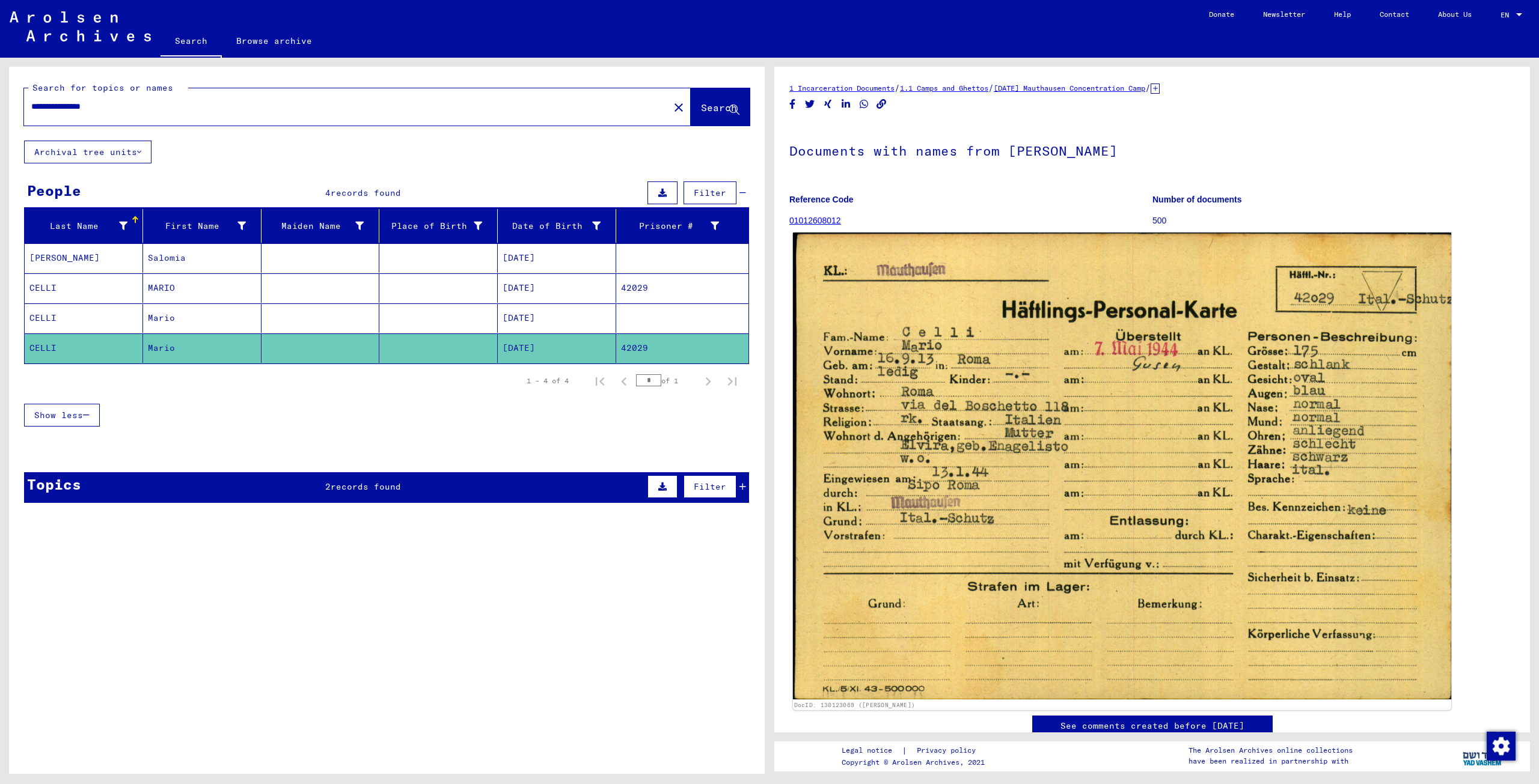
click at [649, 362] on img at bounding box center [1122, 465] width 658 height 467
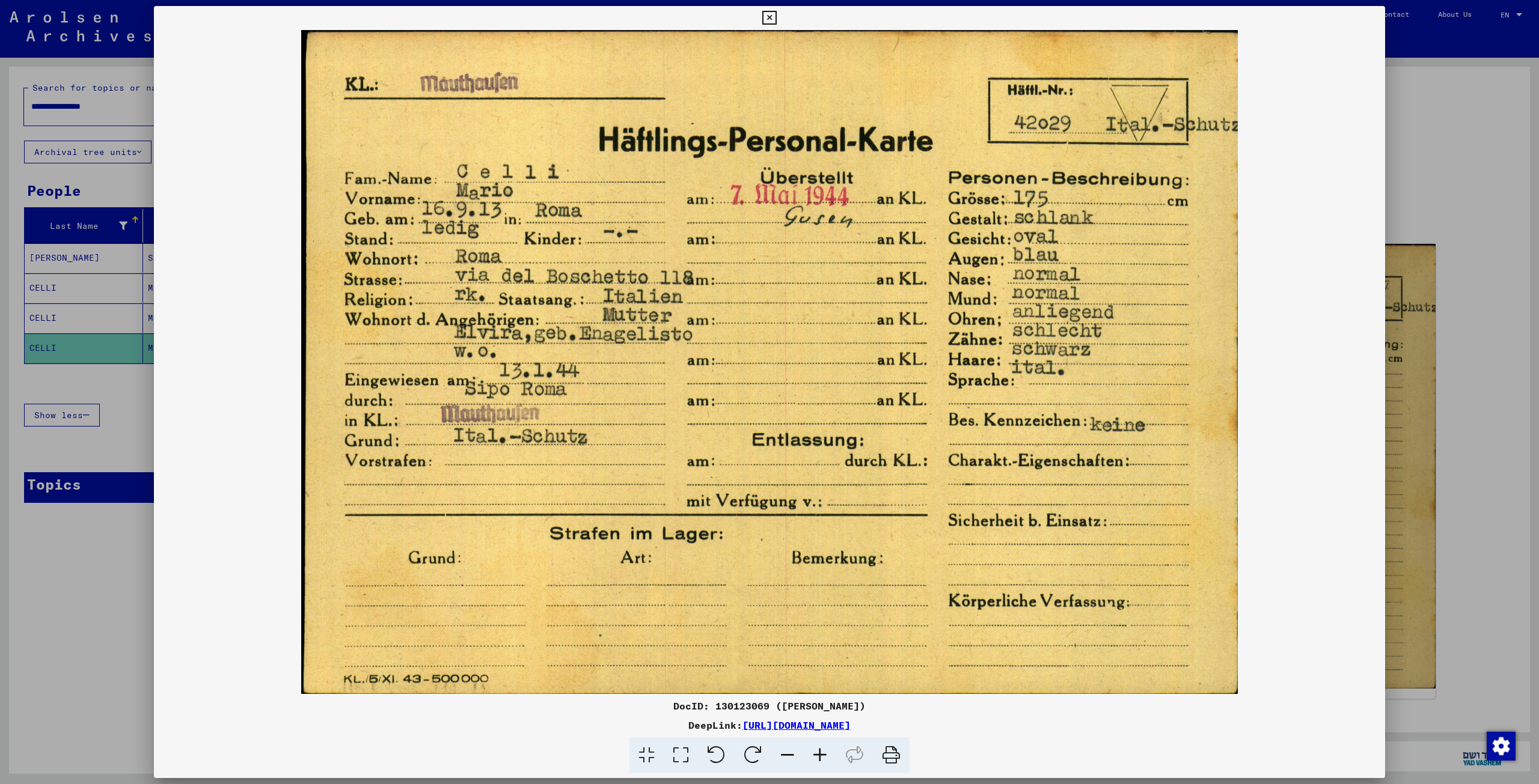
click at [649, 17] on icon at bounding box center [768, 18] width 14 height 15
